Goal: Find specific page/section: Find specific page/section

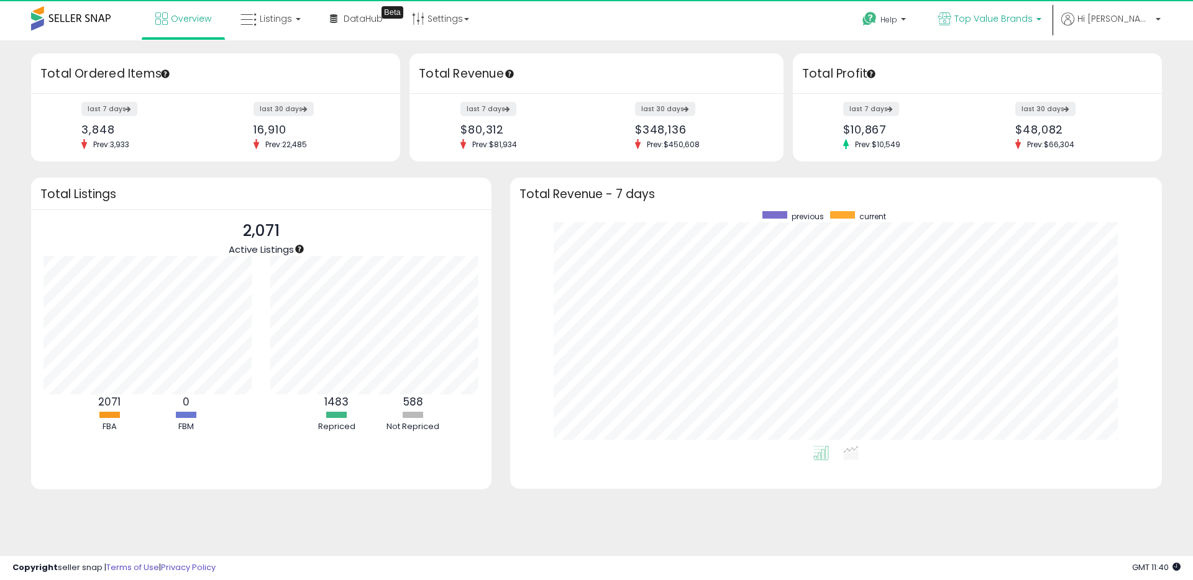
scroll to position [235, 627]
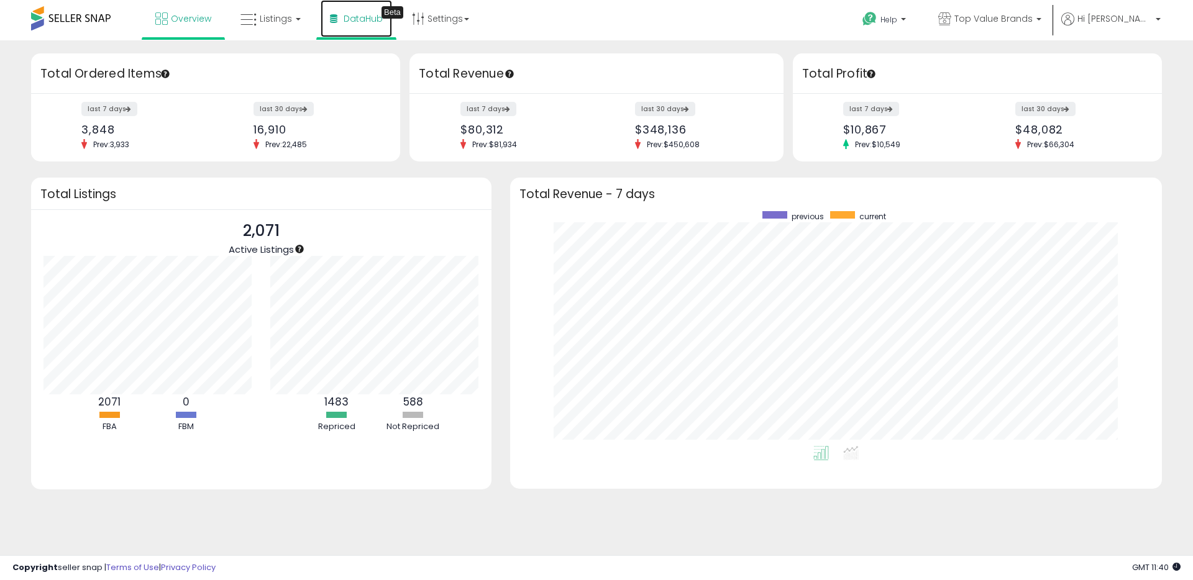
click at [345, 17] on span "DataHub" at bounding box center [363, 18] width 39 height 12
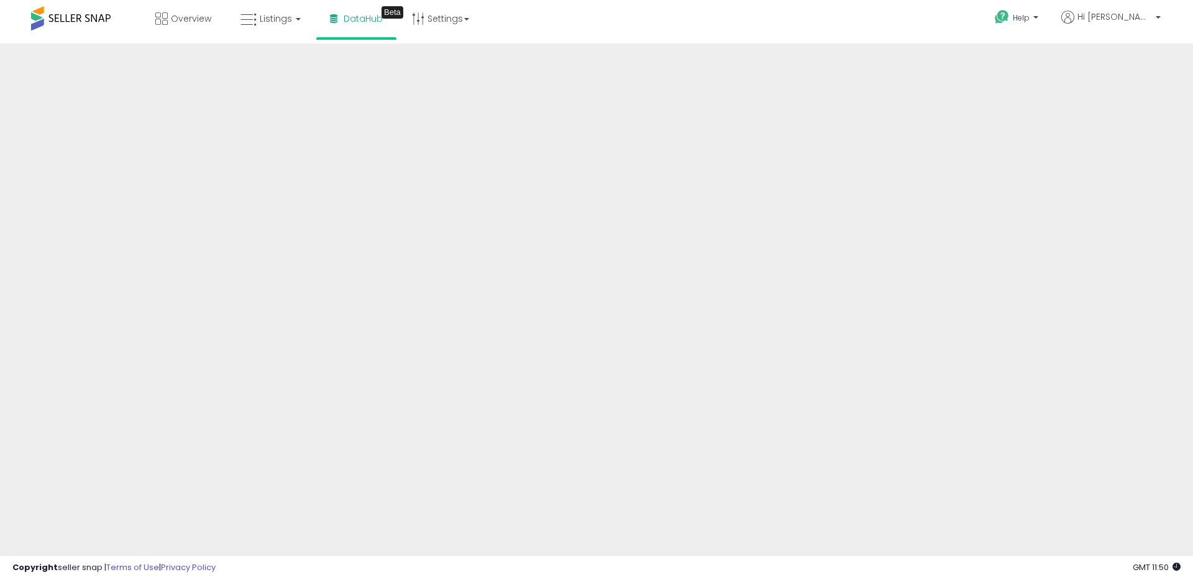
click at [670, 27] on div "Overview Listings DataHub Beta" at bounding box center [385, 26] width 789 height 53
click at [198, 16] on span "Overview" at bounding box center [191, 18] width 40 height 12
click at [285, 21] on span "Listings" at bounding box center [276, 18] width 32 height 12
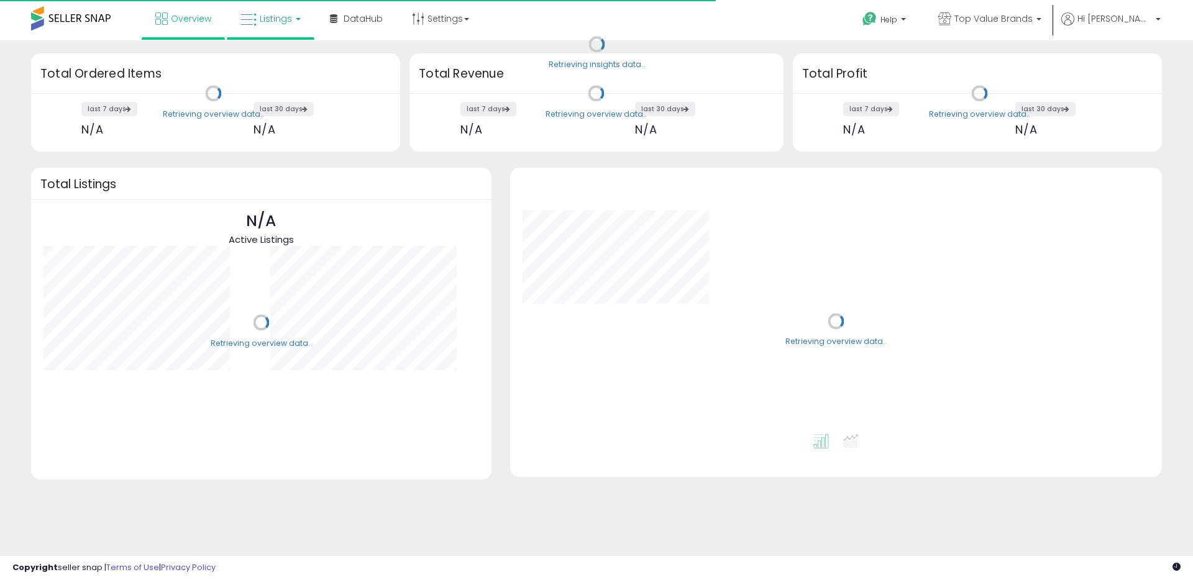
click at [271, 24] on span "Listings" at bounding box center [276, 18] width 32 height 12
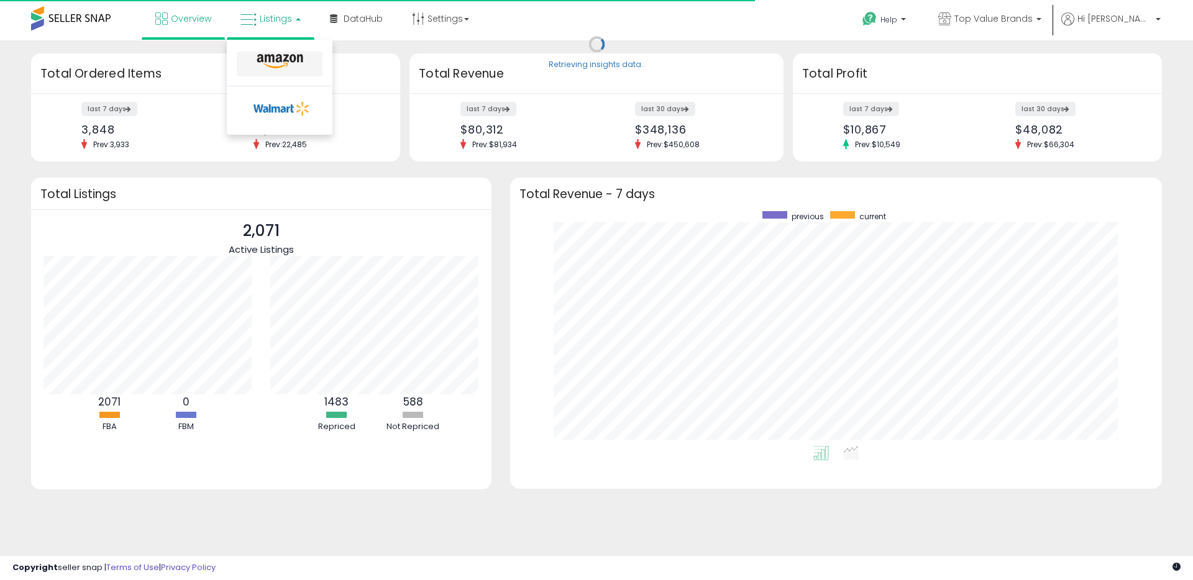
scroll to position [235, 627]
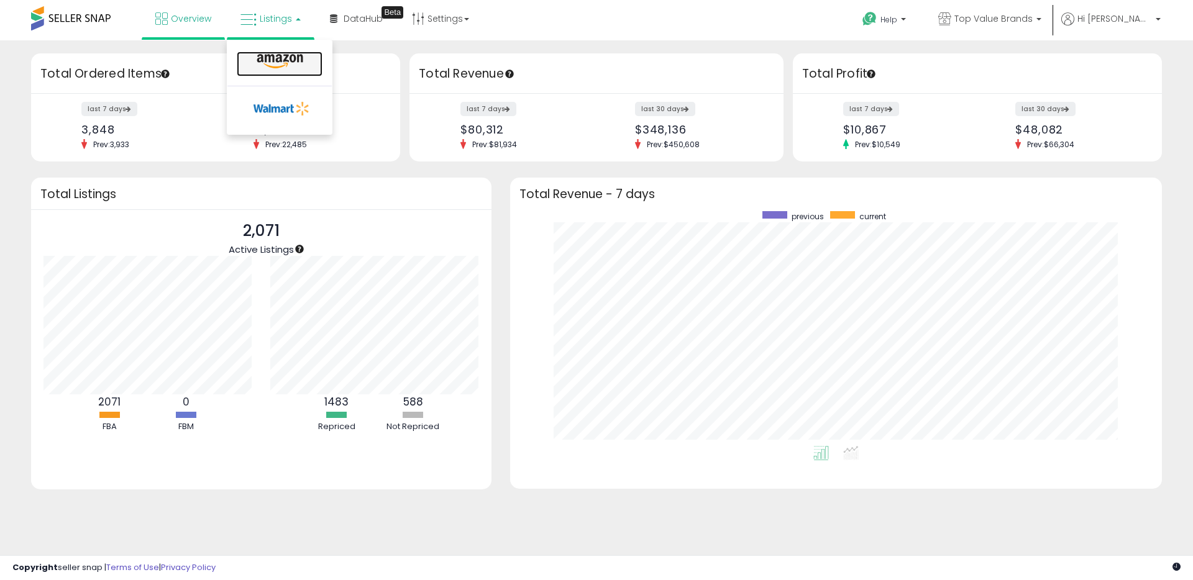
click at [279, 57] on icon at bounding box center [280, 61] width 54 height 16
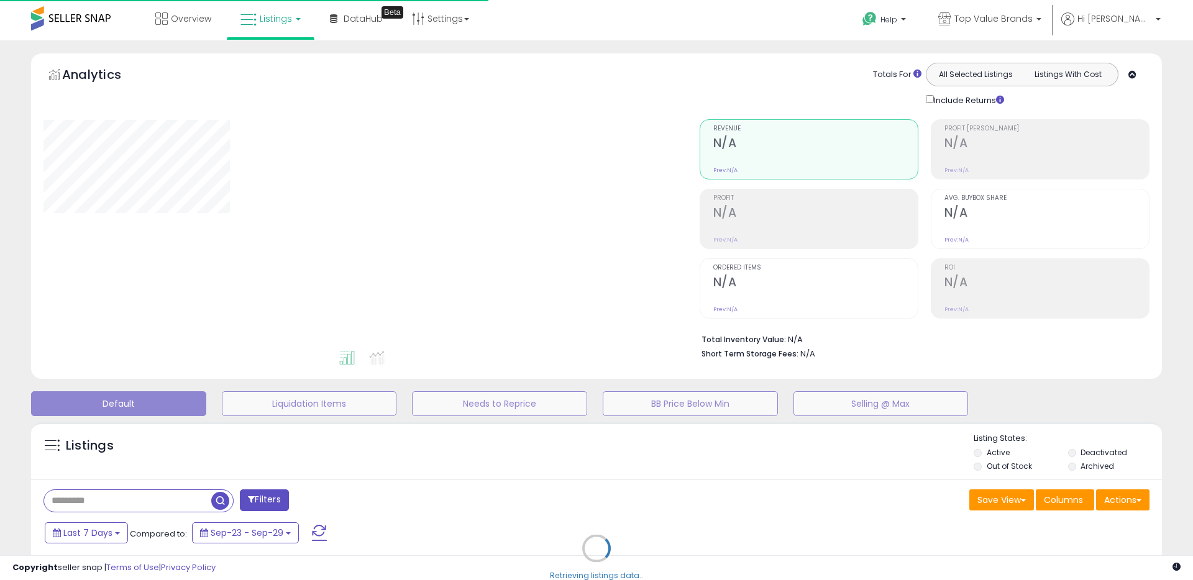
click at [631, 27] on div "Overview Listings DataHub Beta" at bounding box center [385, 26] width 789 height 53
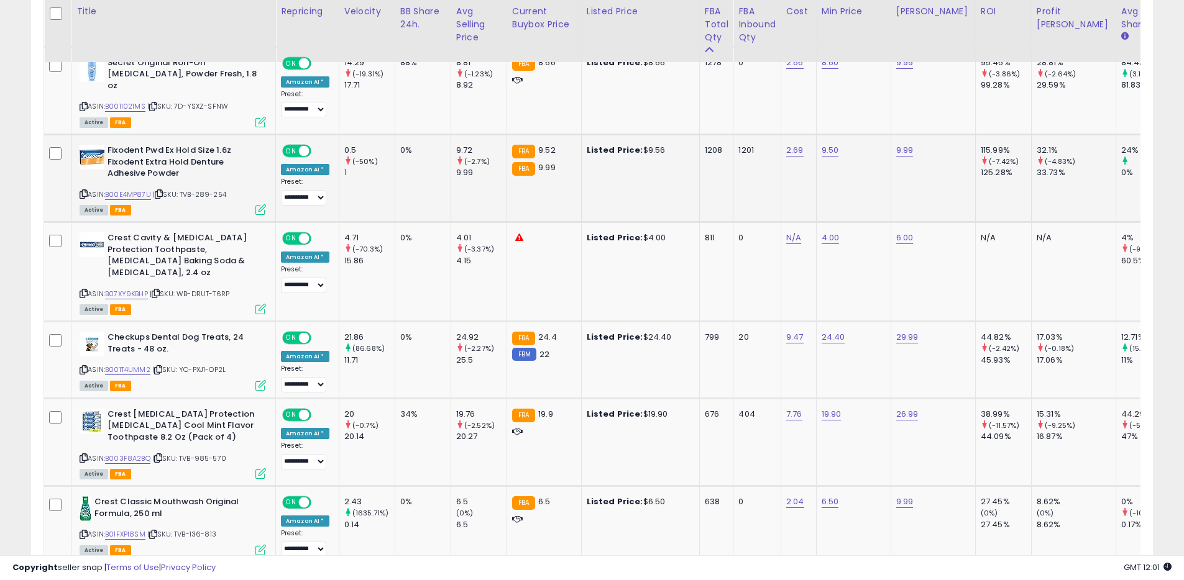
scroll to position [749, 0]
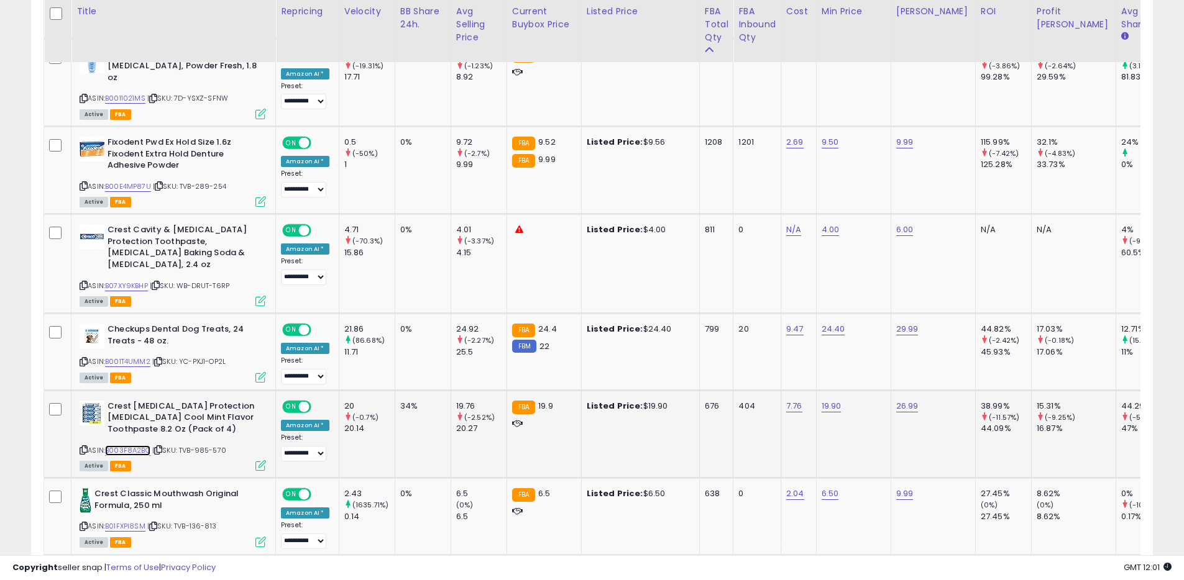
click at [126, 446] on link "B003F8A2BQ" at bounding box center [127, 451] width 45 height 11
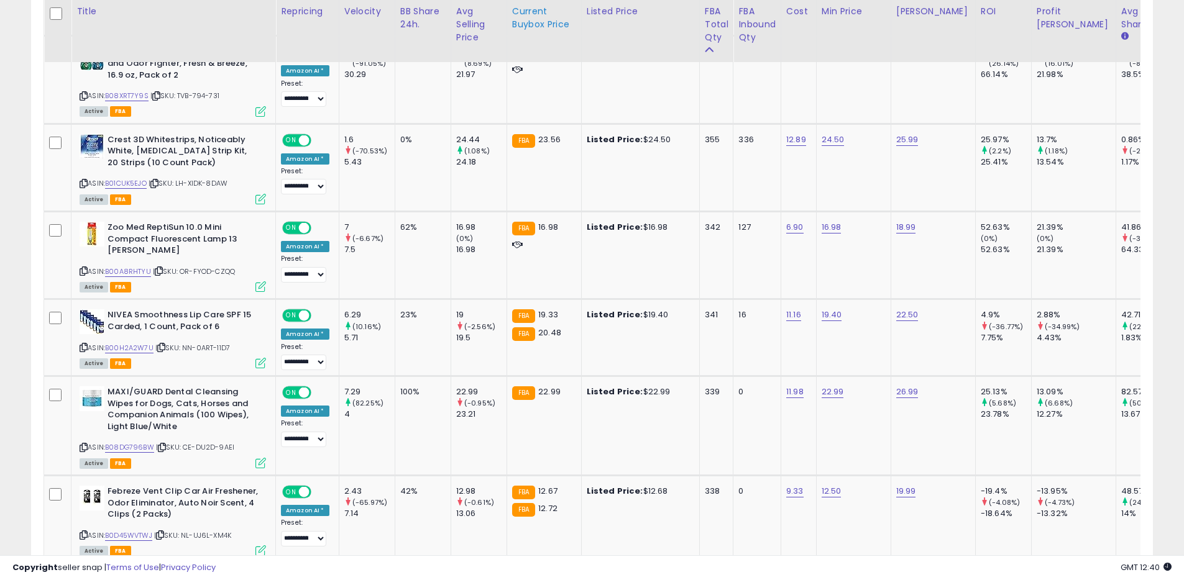
scroll to position [255, 651]
